Goal: Transaction & Acquisition: Purchase product/service

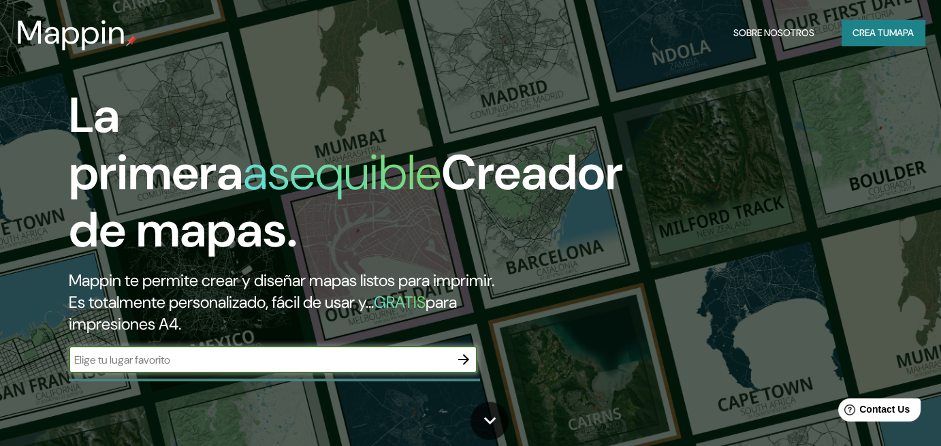
click at [171, 358] on input "text" at bounding box center [259, 360] width 381 height 16
type input "[DATE][PERSON_NAME]"
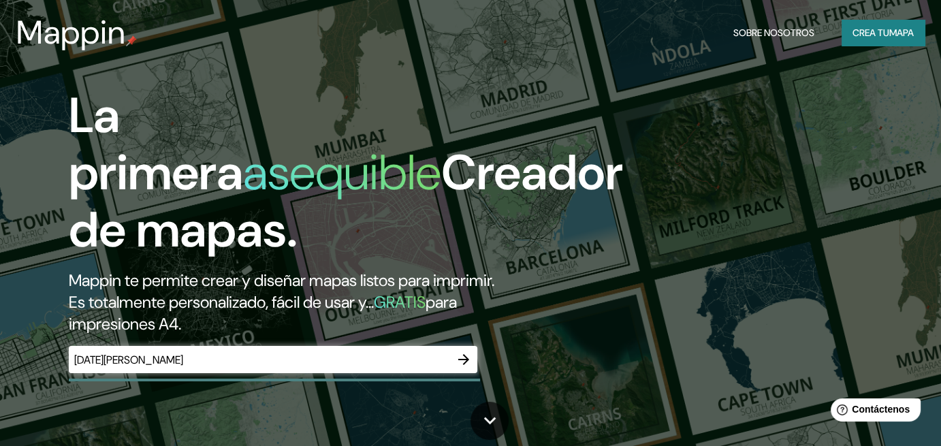
click at [464, 361] on icon "button" at bounding box center [463, 359] width 16 height 16
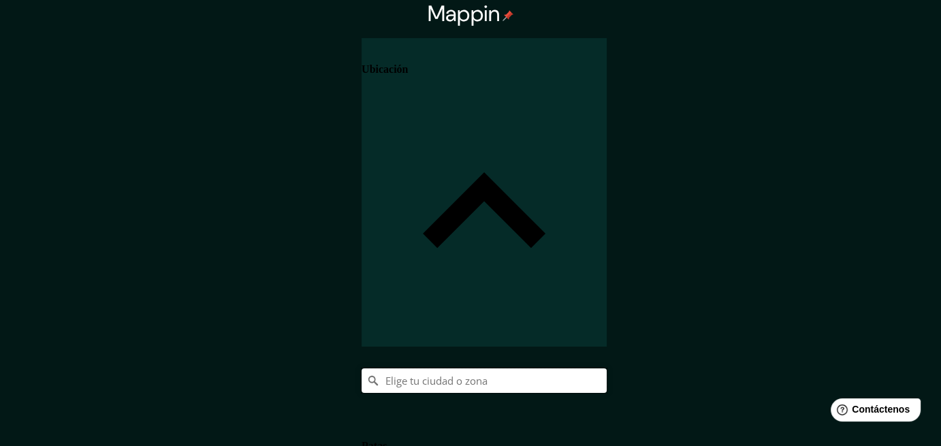
click at [607, 368] on input "Elige tu ciudad o zona" at bounding box center [483, 380] width 245 height 25
click at [607, 368] on input "[GEOGRAPHIC_DATA], [GEOGRAPHIC_DATA], [GEOGRAPHIC_DATA]" at bounding box center [483, 380] width 245 height 25
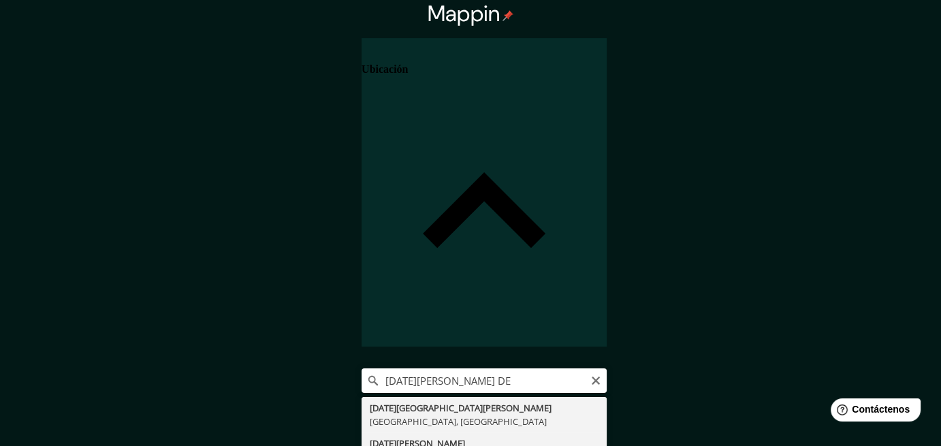
type input "[DATE][GEOGRAPHIC_DATA][PERSON_NAME], [GEOGRAPHIC_DATA], [GEOGRAPHIC_DATA]"
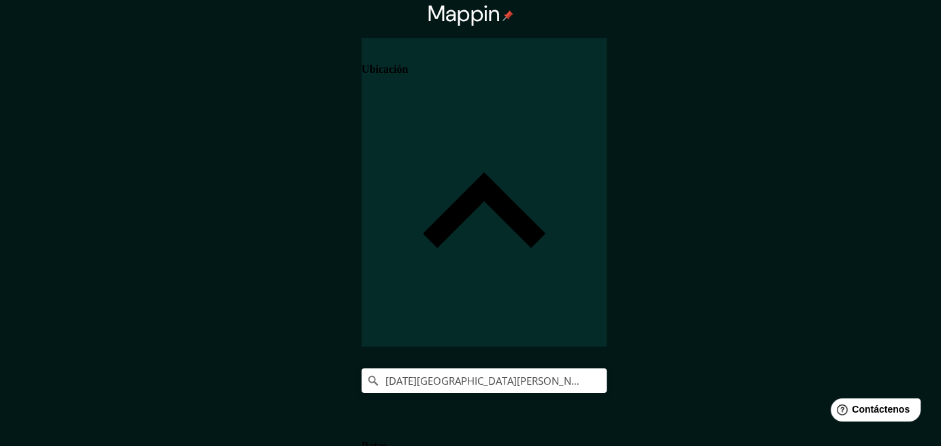
click at [387, 440] on font "Patas" at bounding box center [373, 446] width 25 height 12
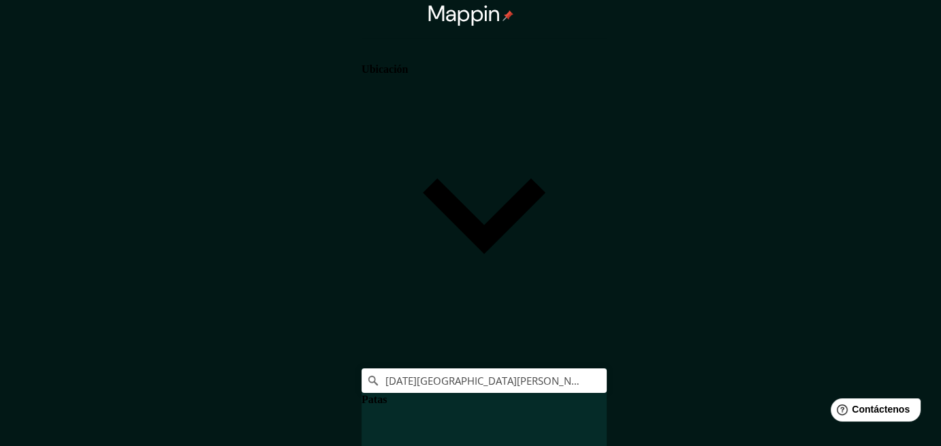
click at [377, 389] on icon at bounding box center [370, 396] width 13 height 15
click at [387, 393] on h4 "Patas" at bounding box center [373, 399] width 25 height 12
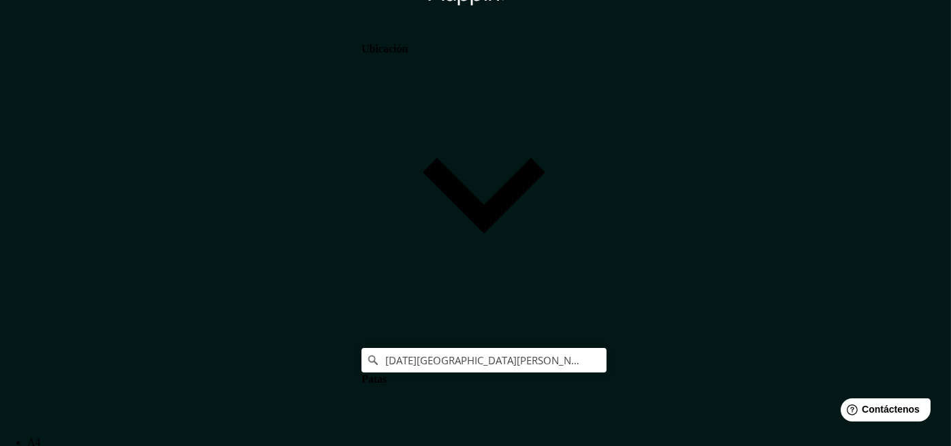
click at [733, 378] on body "Mappin Ubicación [DATE][GEOGRAPHIC_DATA][PERSON_NAME], [GEOGRAPHIC_DATA], [GEOG…" at bounding box center [475, 203] width 951 height 446
click at [735, 436] on li "A4" at bounding box center [484, 442] width 914 height 12
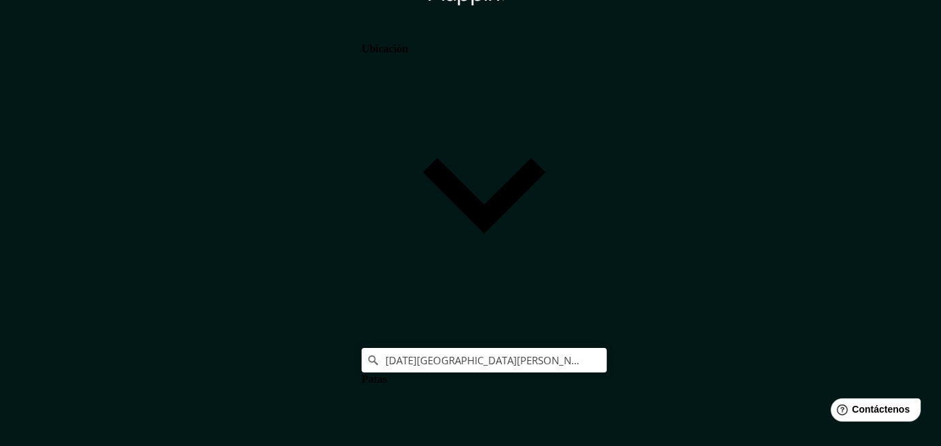
scroll to position [0, 0]
click at [387, 373] on font "Patas" at bounding box center [373, 379] width 25 height 12
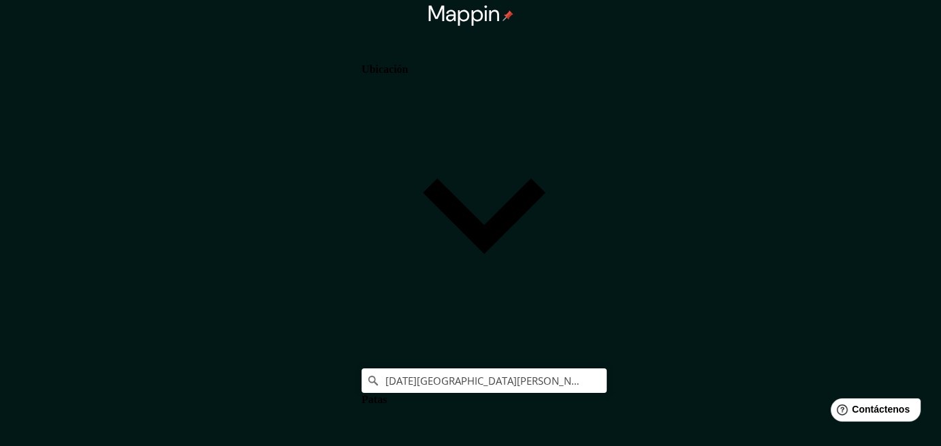
click at [408, 73] on h4 "Ubicación" at bounding box center [384, 69] width 46 height 12
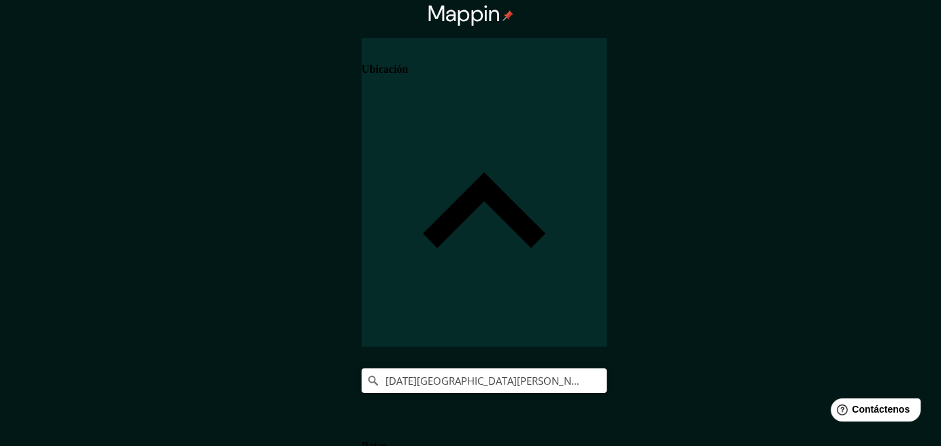
click at [500, 25] on font "Mappin" at bounding box center [464, 13] width 73 height 29
